Goal: Transaction & Acquisition: Purchase product/service

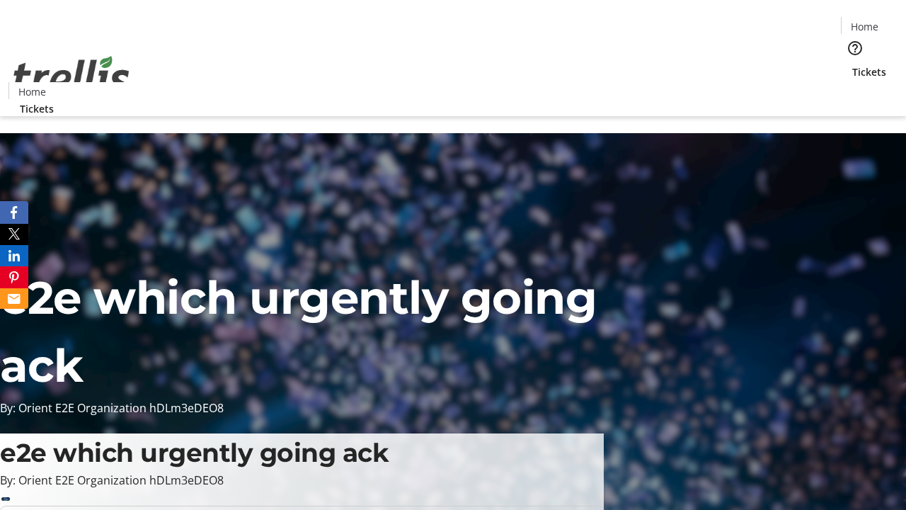
click at [852, 64] on span "Tickets" at bounding box center [869, 71] width 34 height 15
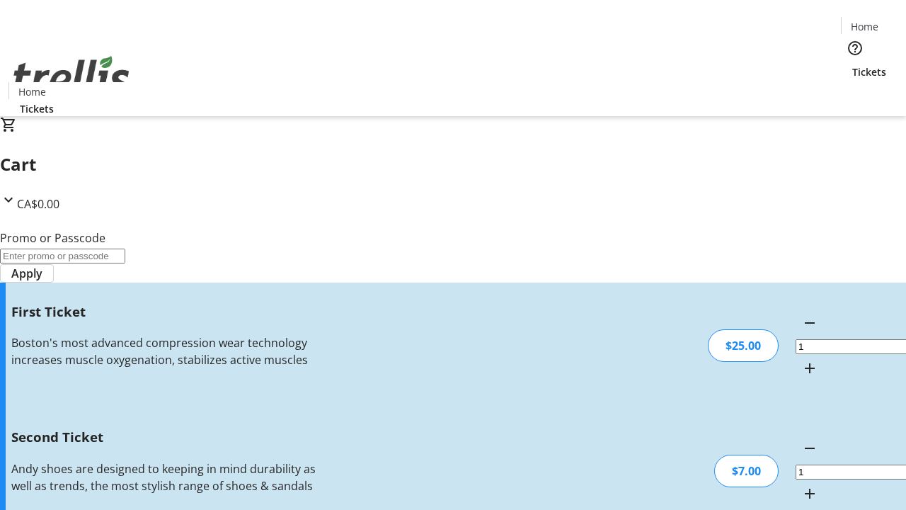
click at [801, 485] on mat-icon "Increment by one" at bounding box center [809, 493] width 17 height 17
type input "2"
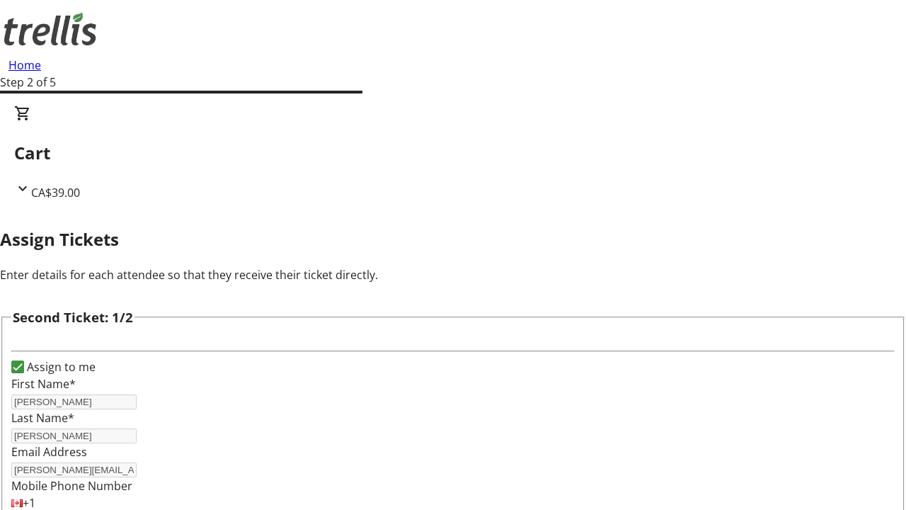
type input "[PERSON_NAME]"
type input "[PERSON_NAME][EMAIL_ADDRESS][DOMAIN_NAME]"
